Goal: Task Accomplishment & Management: Use online tool/utility

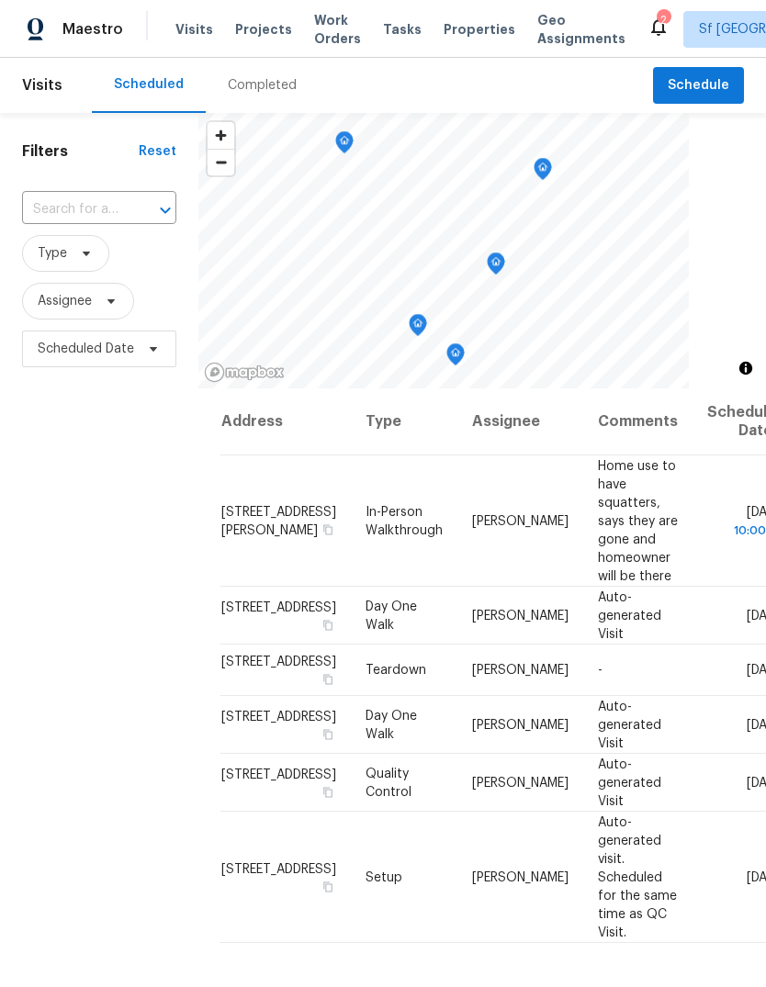
click at [314, 23] on span "Work Orders" at bounding box center [337, 29] width 47 height 37
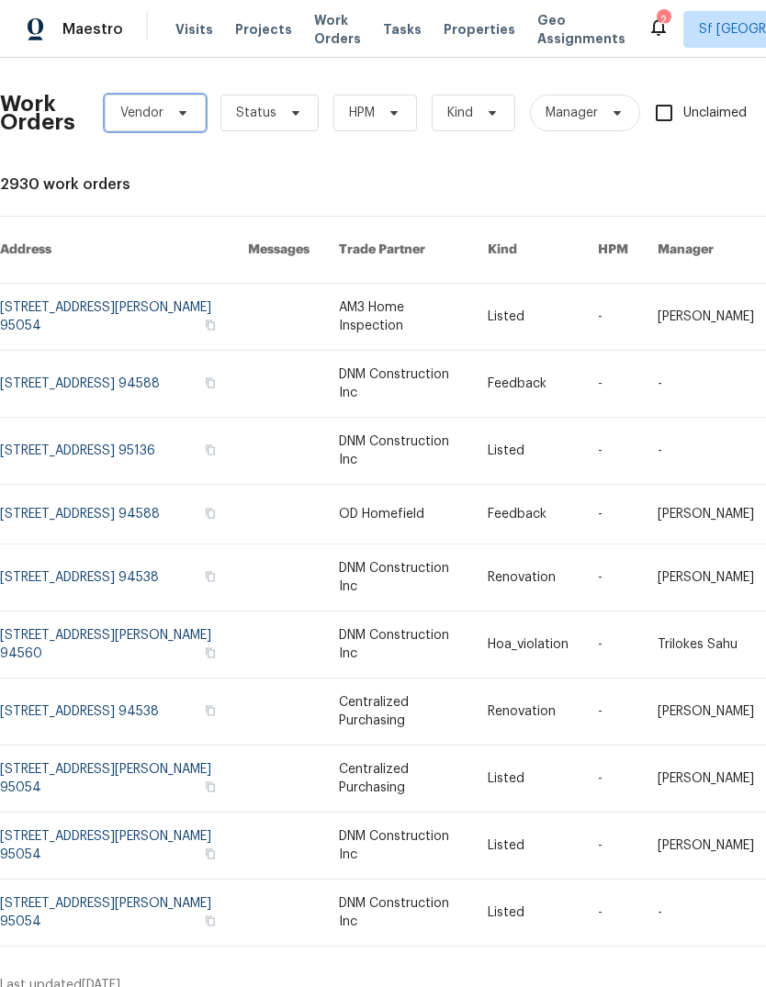
click at [140, 110] on span "Vendor" at bounding box center [141, 113] width 43 height 18
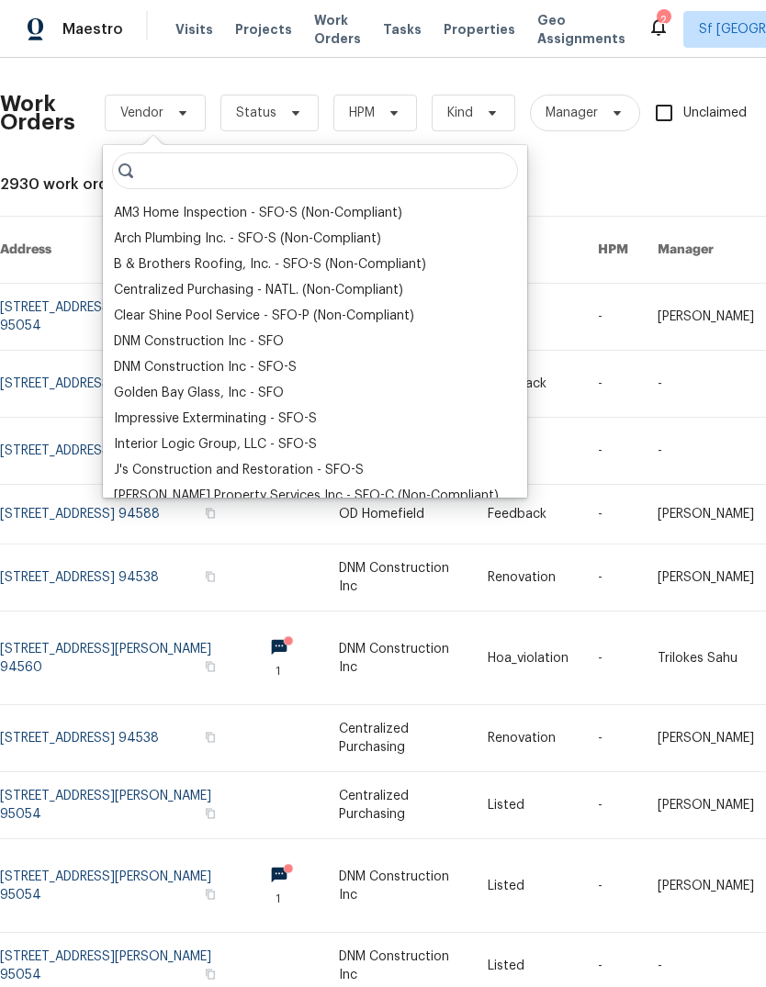
click at [136, 334] on div "DNM Construction Inc - SFO" at bounding box center [199, 341] width 170 height 18
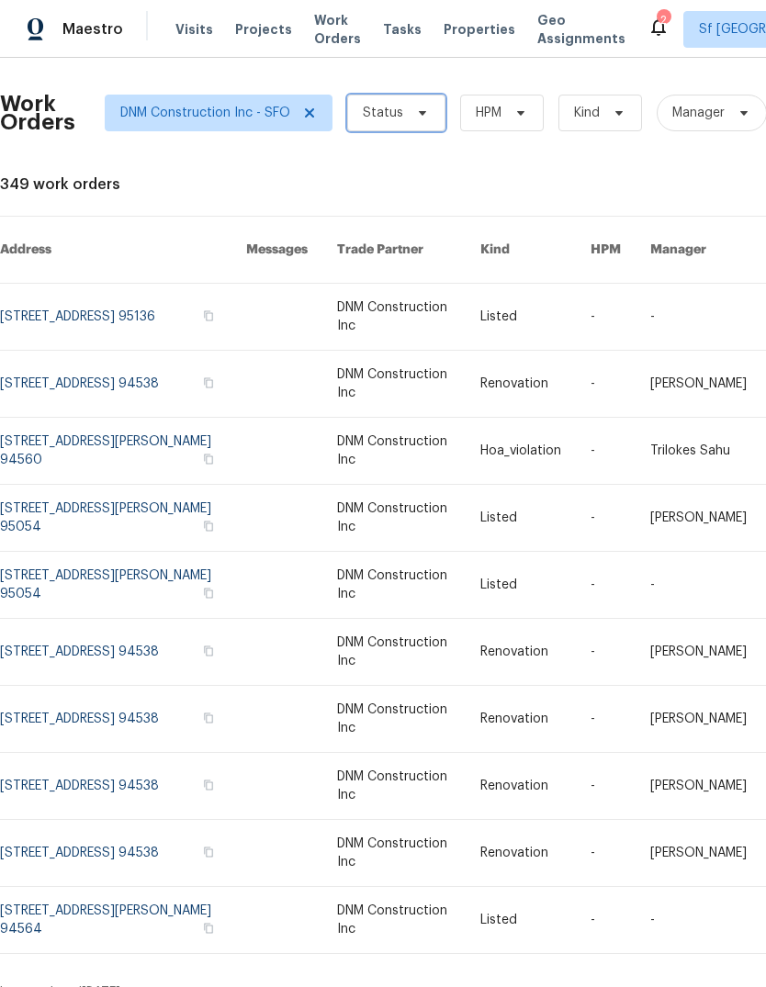
click at [371, 101] on span "Status" at bounding box center [396, 113] width 98 height 37
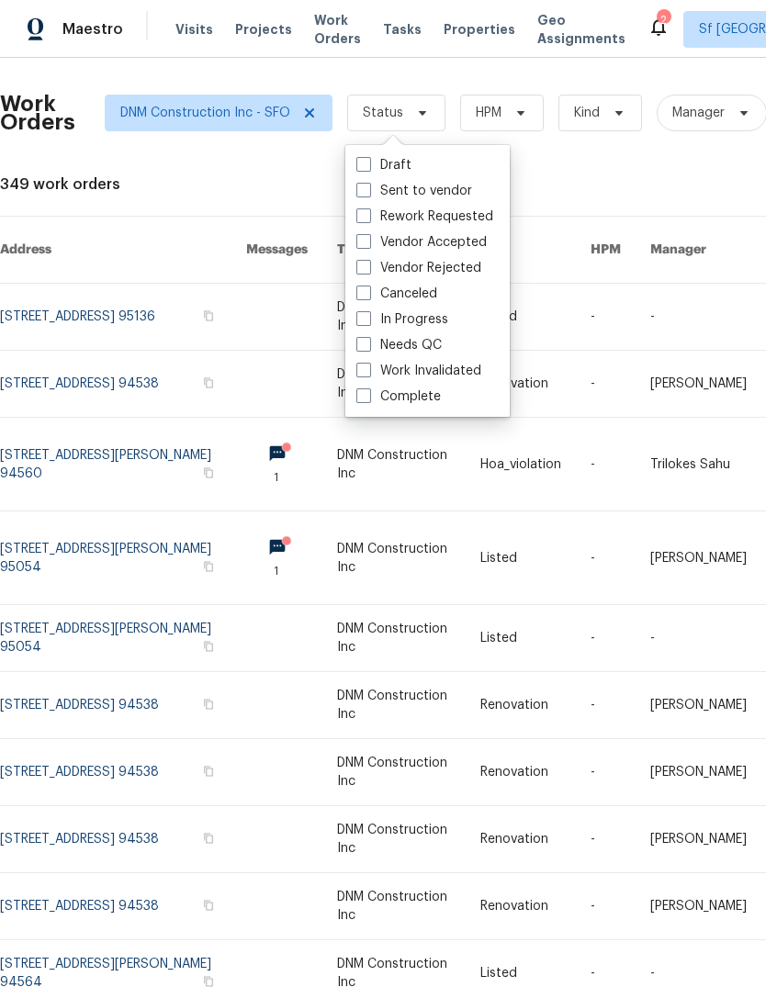
click at [372, 391] on label "Complete" at bounding box center [398, 397] width 84 height 18
click at [368, 391] on input "Complete" at bounding box center [362, 394] width 12 height 12
checkbox input "true"
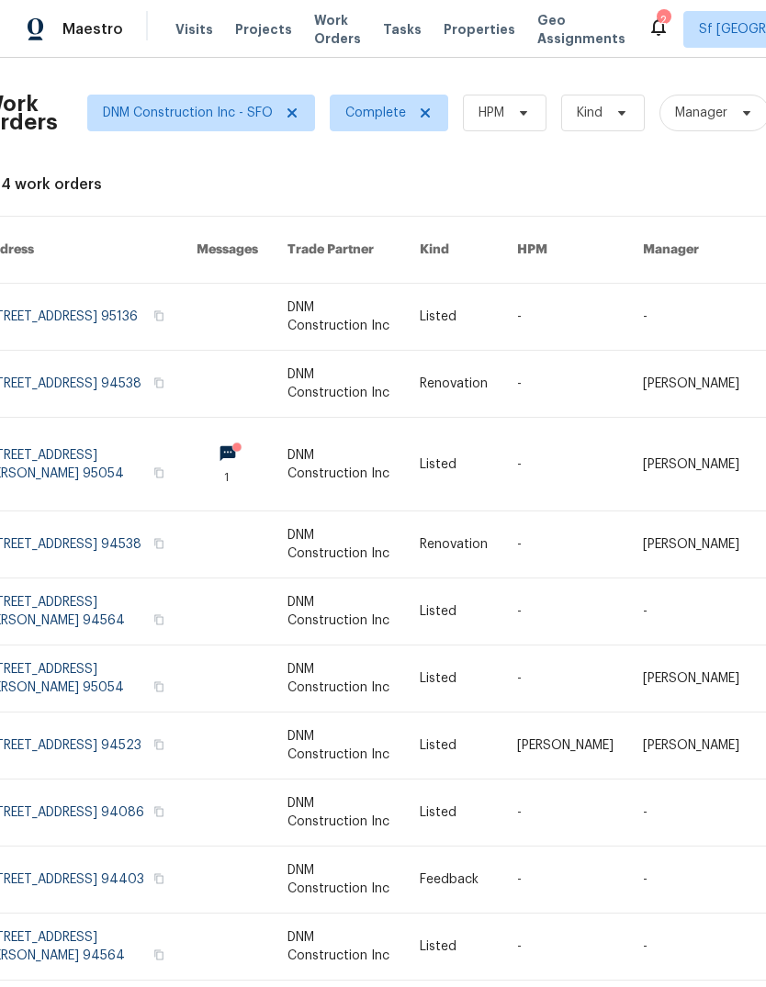
scroll to position [0, 22]
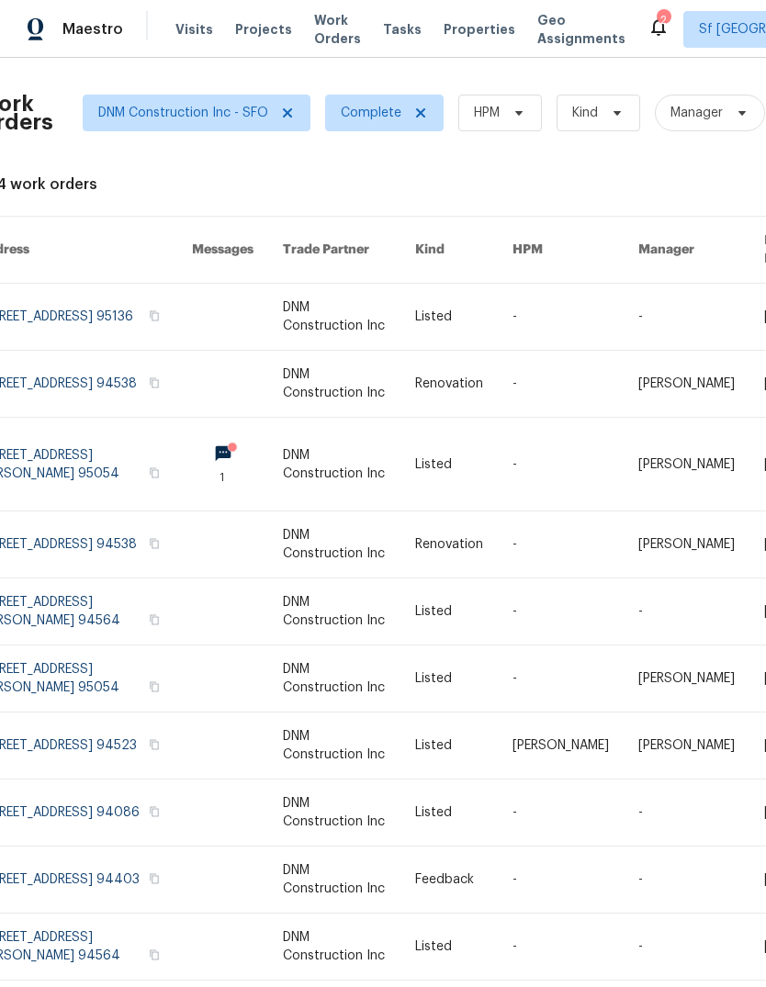
click at [269, 422] on link at bounding box center [237, 464] width 91 height 93
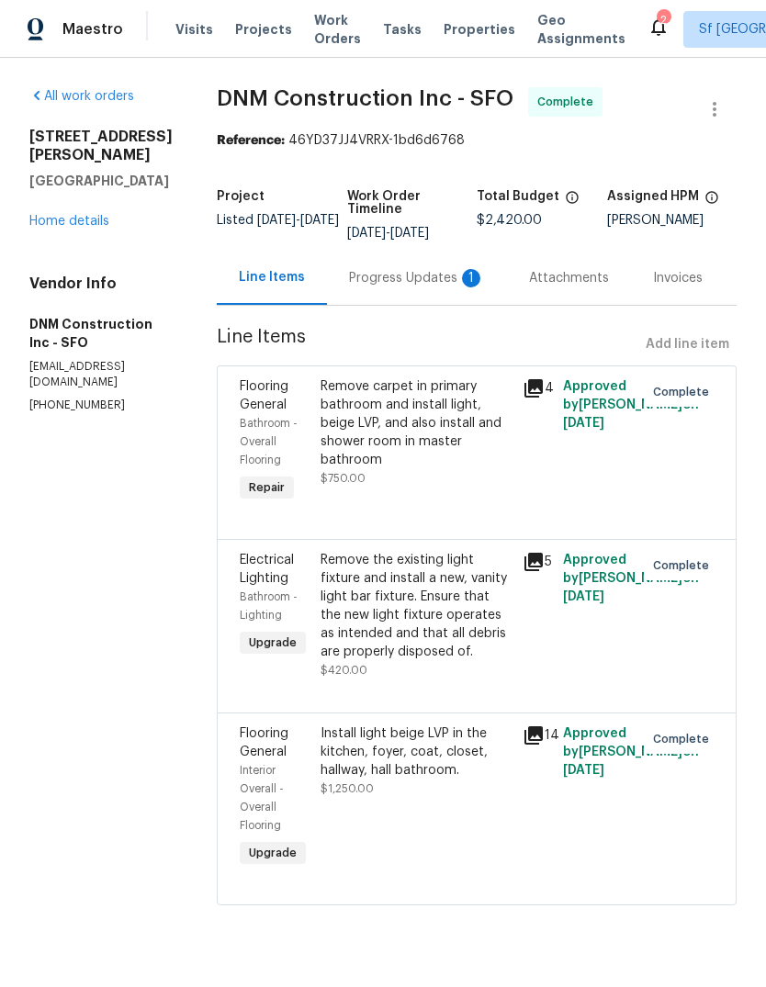
click at [445, 281] on div "Progress Updates 1" at bounding box center [417, 278] width 136 height 18
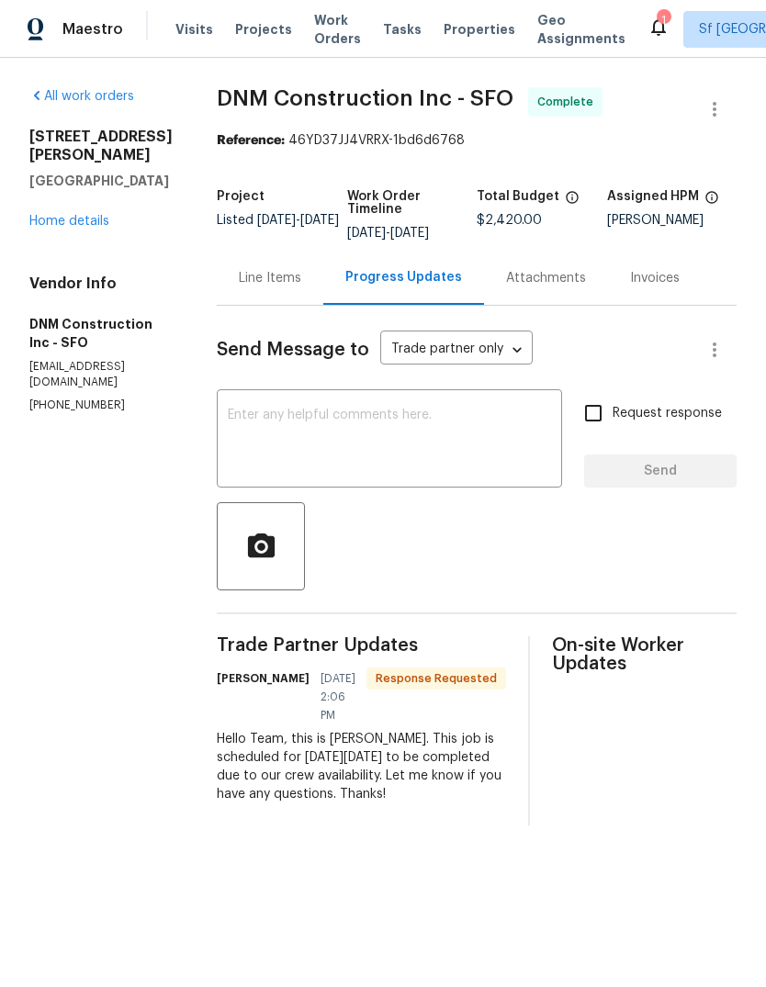
click at [47, 215] on link "Home details" at bounding box center [69, 221] width 80 height 13
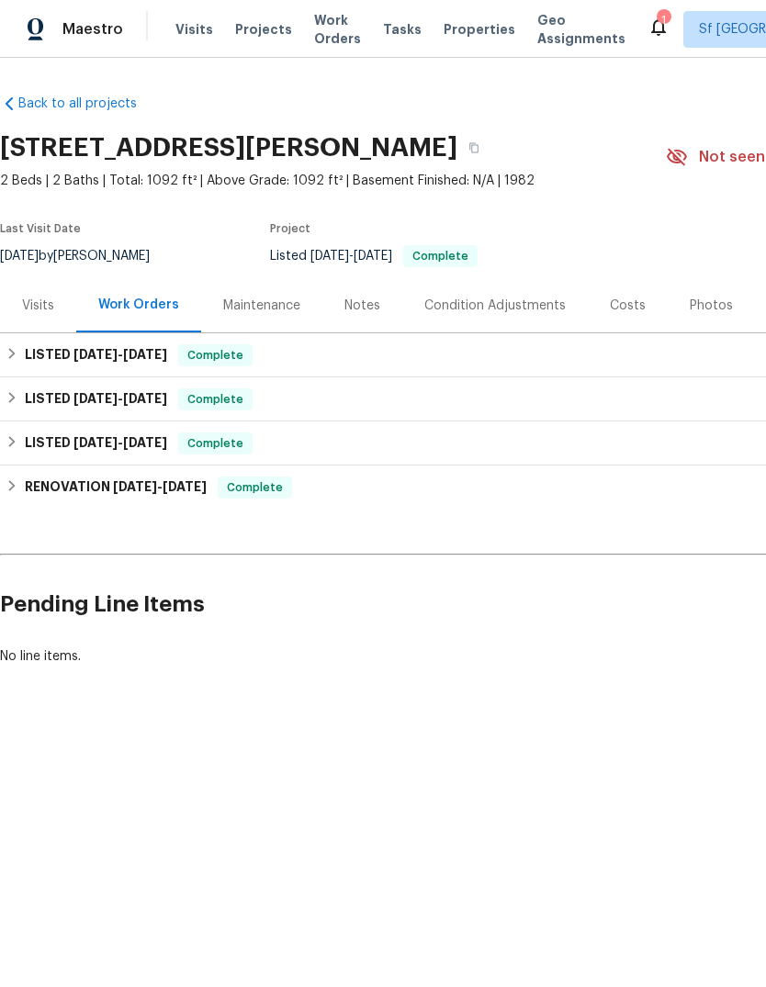
click at [188, 28] on span "Visits" at bounding box center [194, 29] width 38 height 18
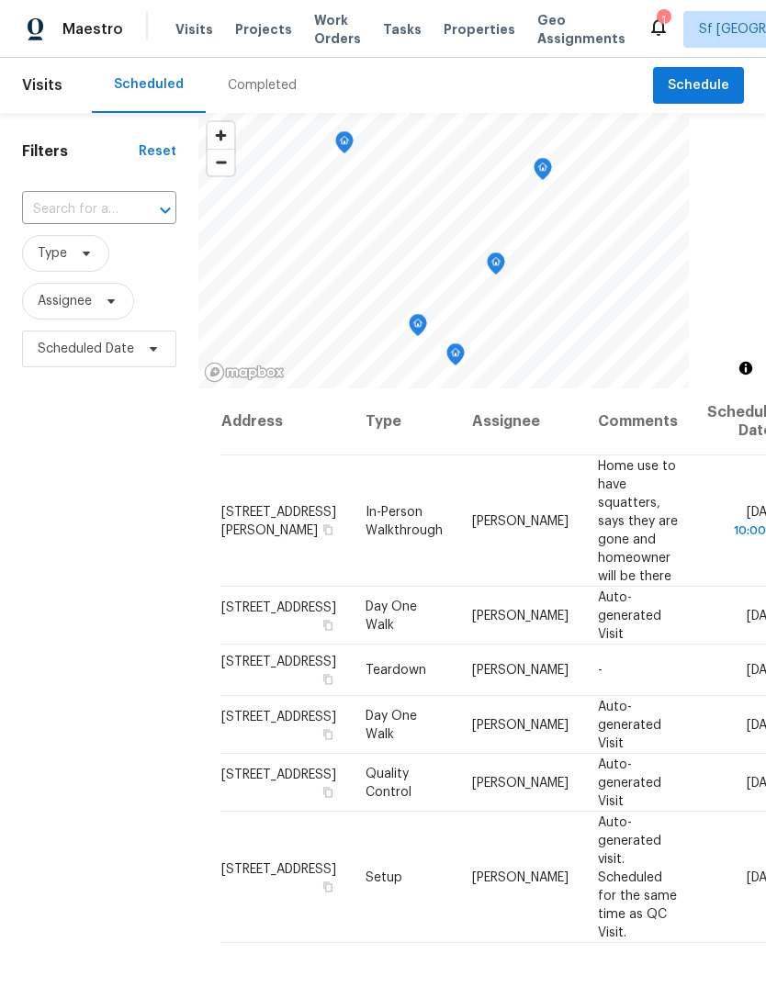
click at [314, 28] on span "Work Orders" at bounding box center [337, 29] width 47 height 37
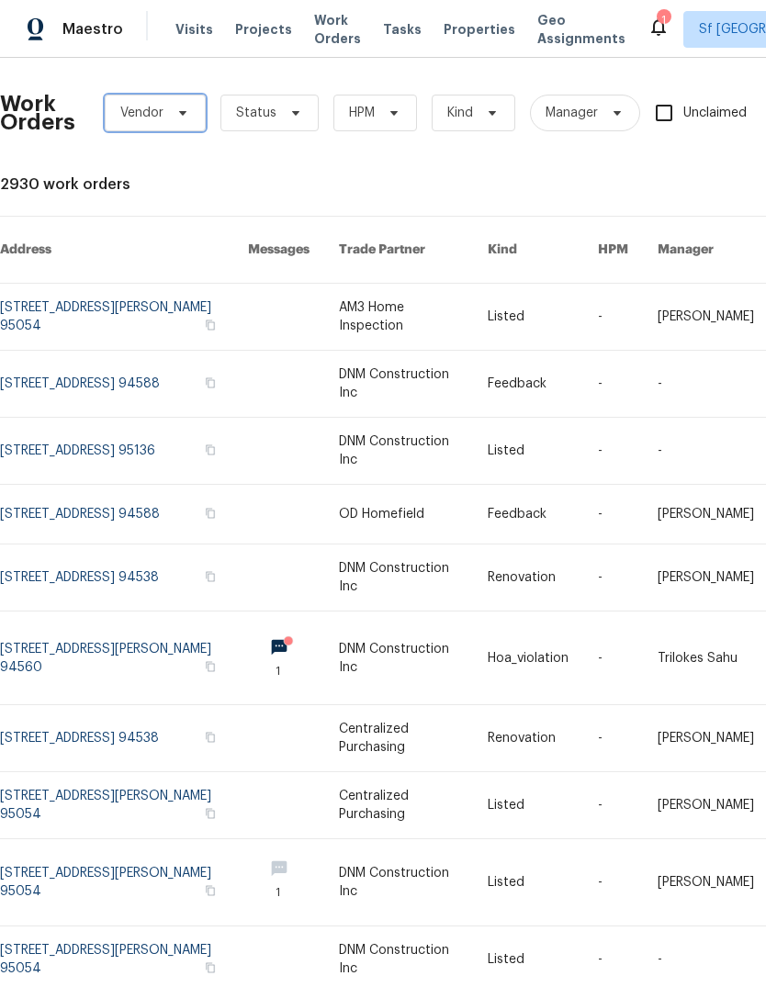
click at [139, 97] on span "Vendor" at bounding box center [155, 113] width 101 height 37
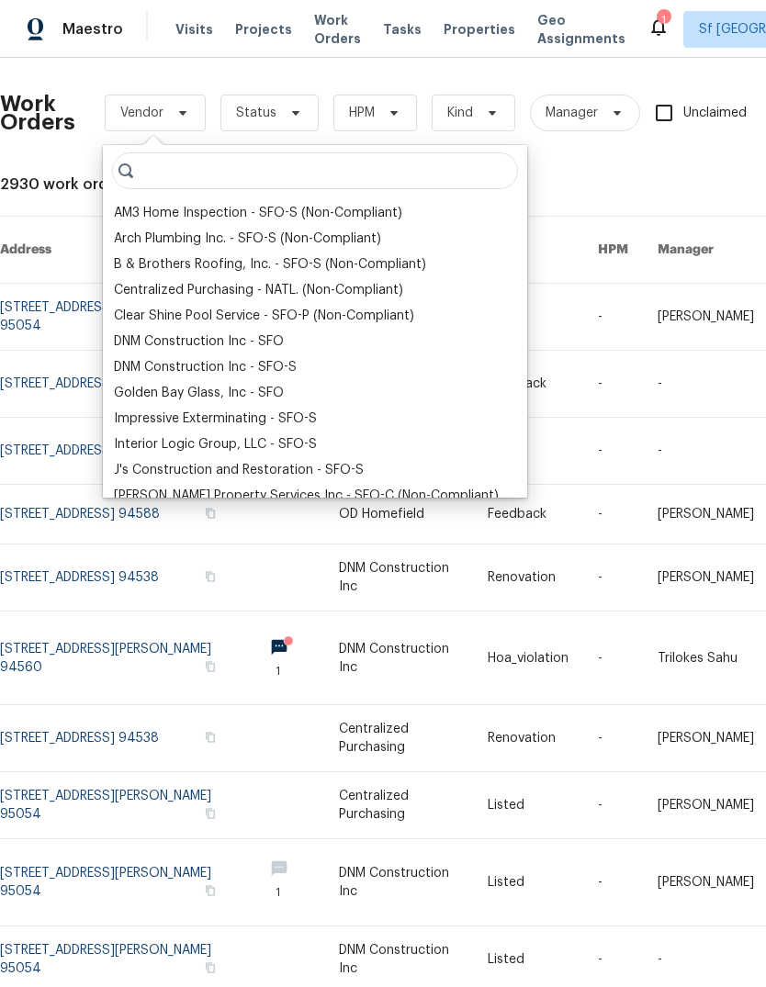
click at [134, 335] on div "DNM Construction Inc - SFO" at bounding box center [199, 341] width 170 height 18
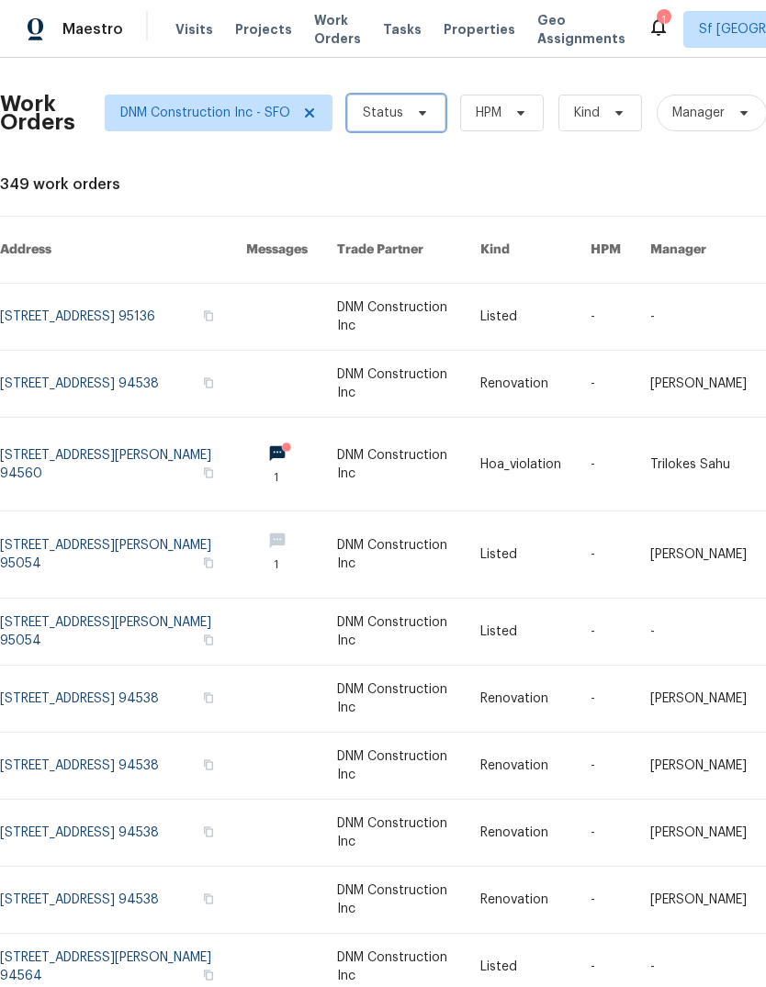
click at [391, 103] on span "Status" at bounding box center [396, 113] width 98 height 37
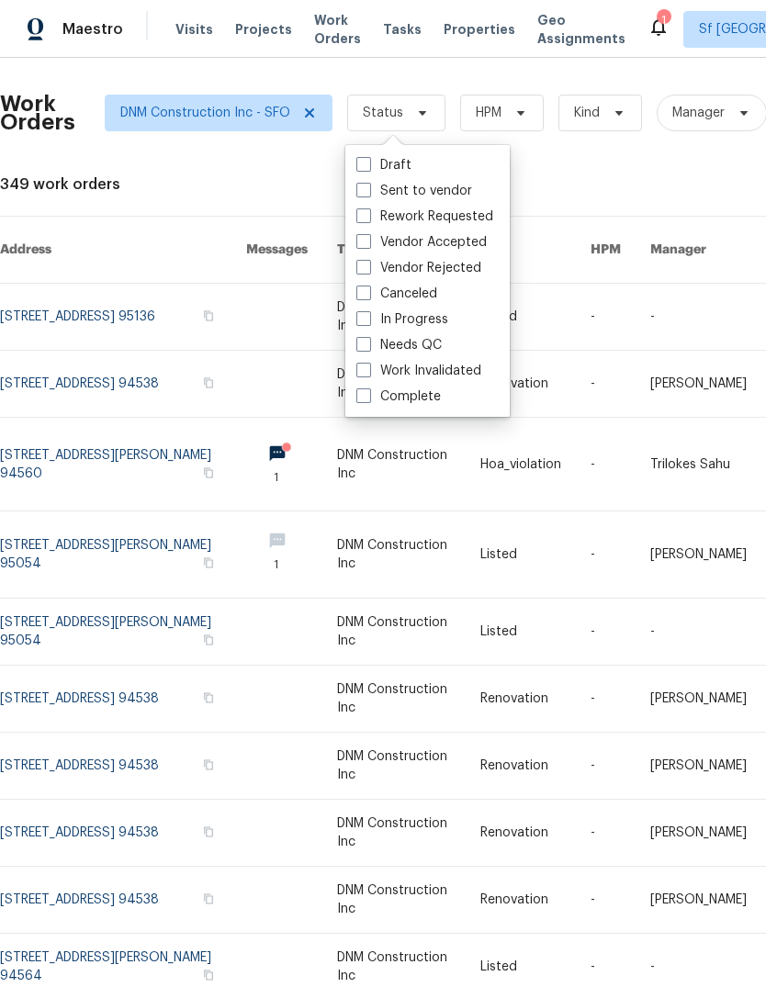
click at [383, 397] on label "Complete" at bounding box center [398, 397] width 84 height 18
click at [368, 397] on input "Complete" at bounding box center [362, 394] width 12 height 12
checkbox input "true"
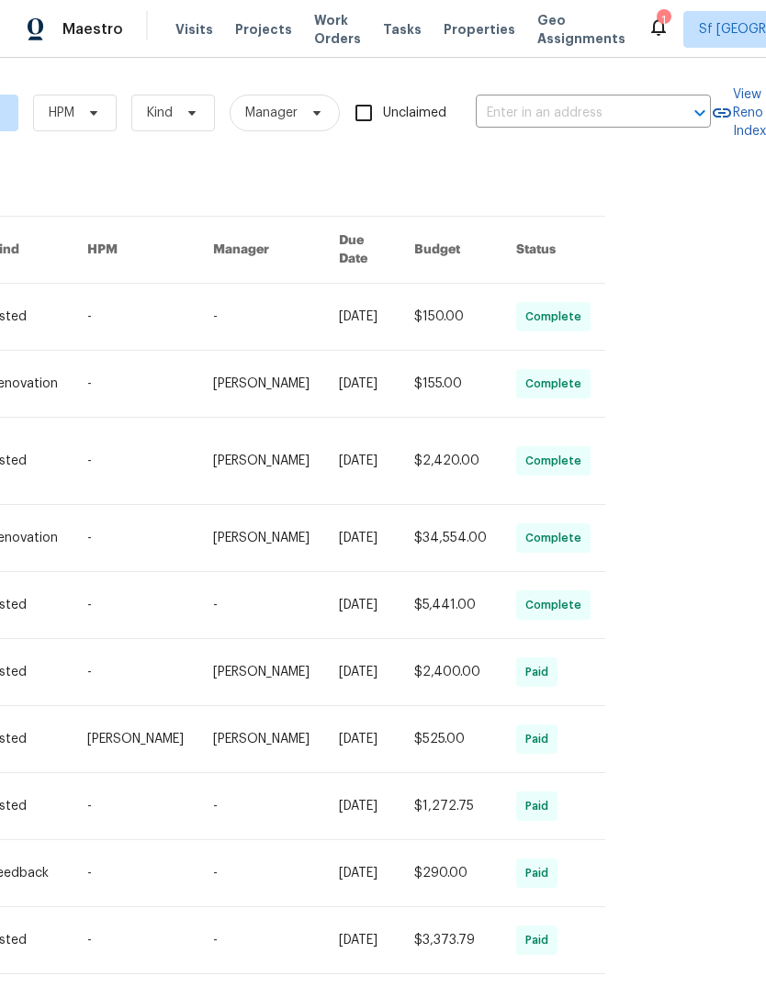
scroll to position [0, 450]
click at [181, 29] on span "Visits" at bounding box center [194, 29] width 38 height 18
